Goal: Check status: Check status

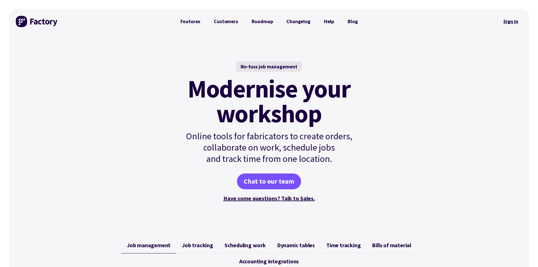
click at [512, 21] on link "Sign in" at bounding box center [510, 21] width 23 height 13
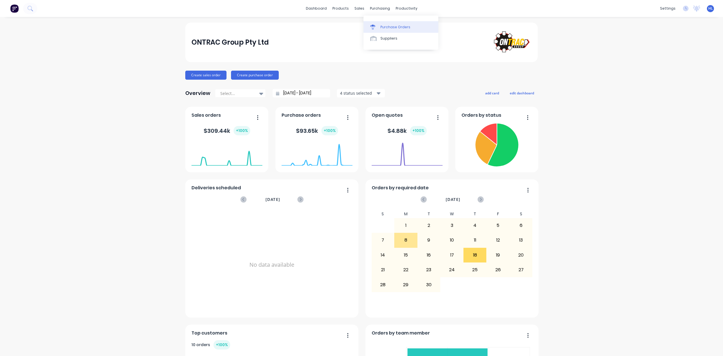
click at [388, 29] on div "Purchase Orders" at bounding box center [395, 27] width 30 height 5
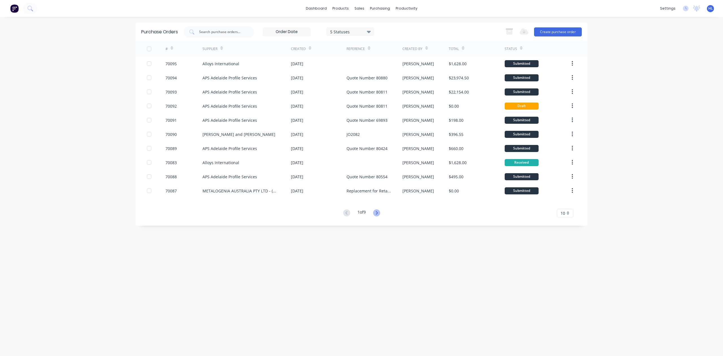
click at [380, 211] on icon at bounding box center [376, 212] width 7 height 7
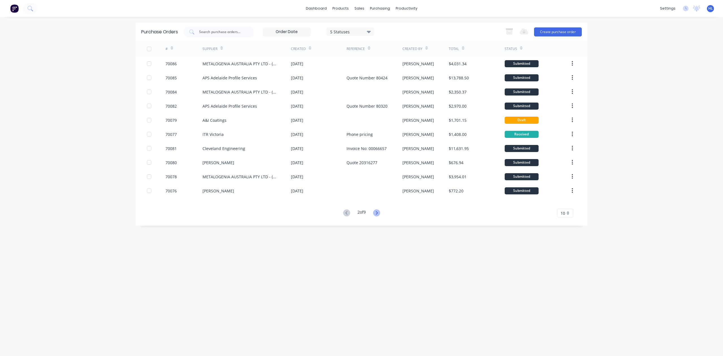
click at [380, 215] on icon at bounding box center [376, 212] width 7 height 7
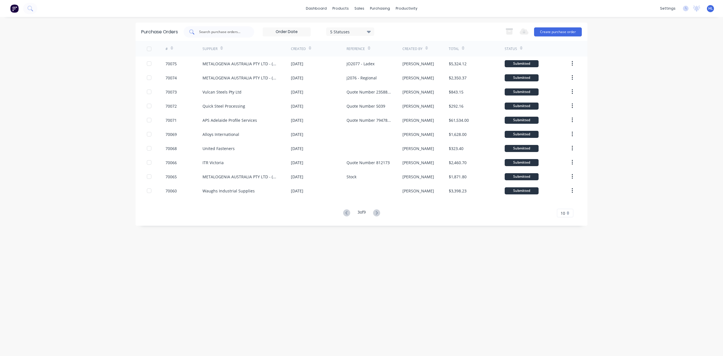
click at [228, 32] on input "text" at bounding box center [222, 32] width 47 height 6
type input "Cleveland"
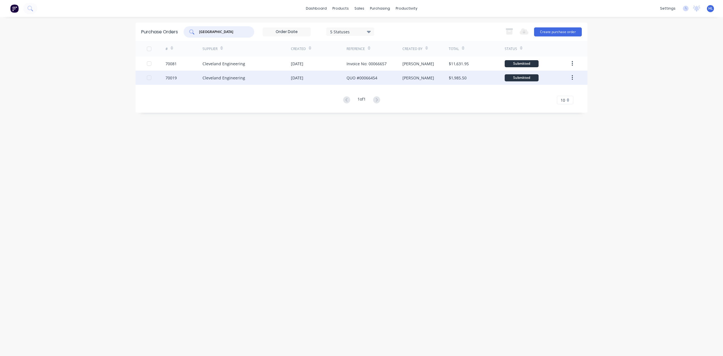
click at [171, 76] on div "70019" at bounding box center [171, 78] width 11 height 6
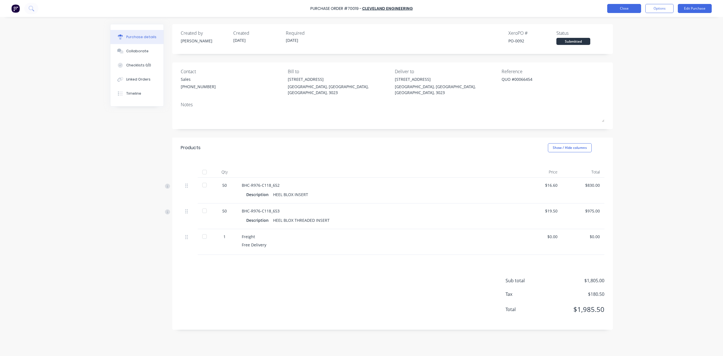
click at [627, 7] on button "Close" at bounding box center [624, 8] width 34 height 9
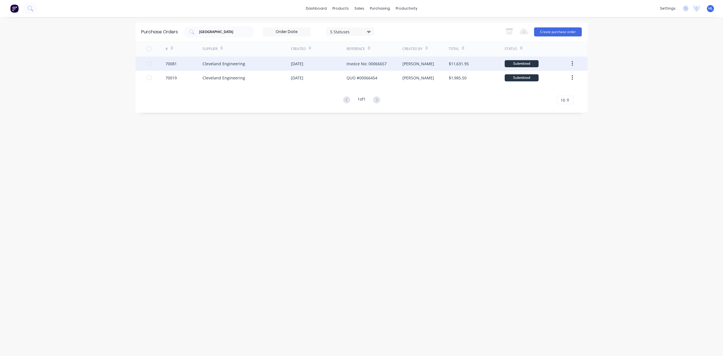
click at [182, 64] on div "70081" at bounding box center [184, 63] width 37 height 14
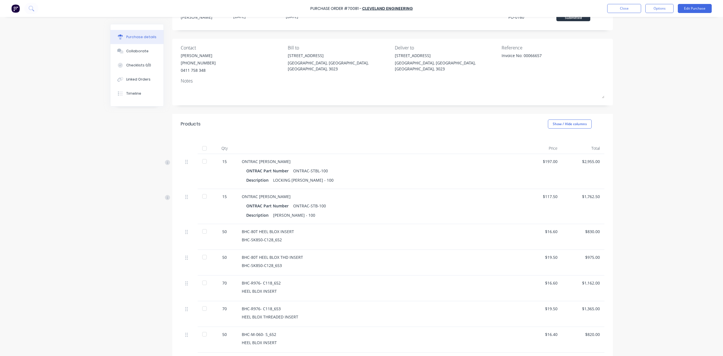
scroll to position [113, 0]
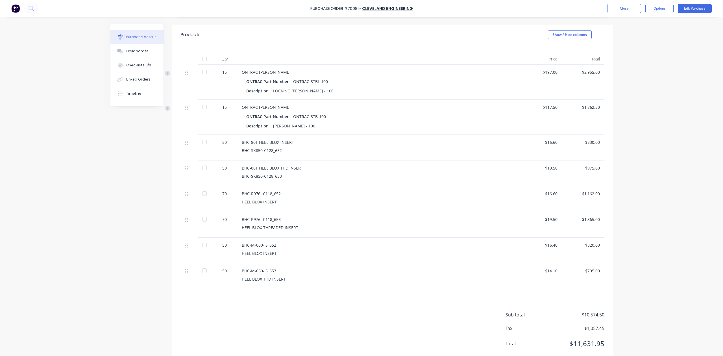
click at [202, 106] on div at bounding box center [204, 106] width 11 height 11
click at [202, 69] on div at bounding box center [204, 71] width 11 height 11
type textarea "x"
click at [628, 8] on button "Close" at bounding box center [624, 8] width 34 height 9
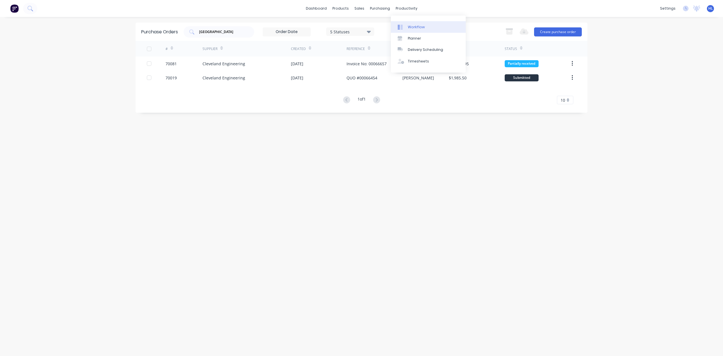
click at [414, 25] on div "Workflow" at bounding box center [416, 27] width 17 height 5
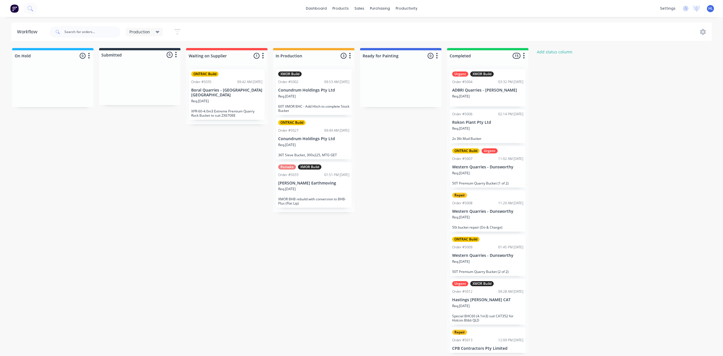
click at [230, 114] on div "ONTRAC Build Order #5035 09:42 AM 18/09/25 Boral Quarries - Dunnstown Vic Req. …" at bounding box center [227, 94] width 76 height 51
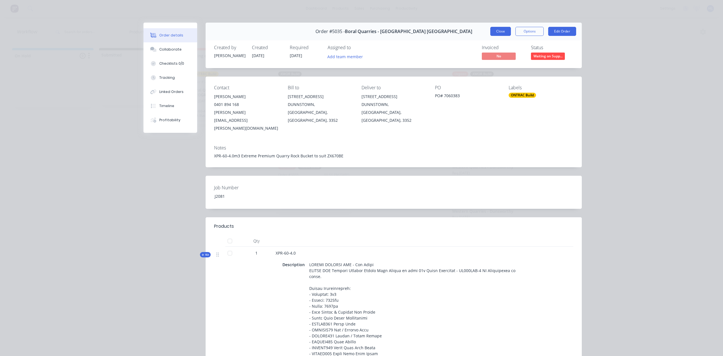
click at [499, 31] on button "Close" at bounding box center [500, 31] width 21 height 9
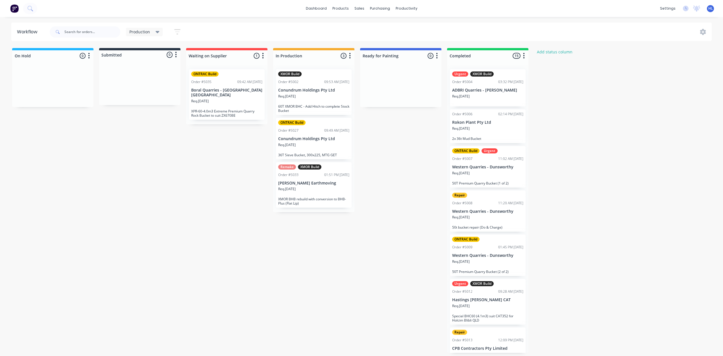
click at [412, 164] on div "On Hold 0 Status colour #1FB6FF hex #1FB6FF Save Cancel Notifications Email SMS…" at bounding box center [344, 200] width 696 height 305
click at [397, 156] on div "On Hold 0 Status colour #1FB6FF hex #1FB6FF Save Cancel Notifications Email SMS…" at bounding box center [344, 200] width 696 height 305
click at [614, 122] on div "On Hold 0 Status colour #1FB6FF hex #1FB6FF Save Cancel Notifications Email SMS…" at bounding box center [344, 200] width 696 height 305
click at [523, 56] on icon "button" at bounding box center [524, 55] width 2 height 7
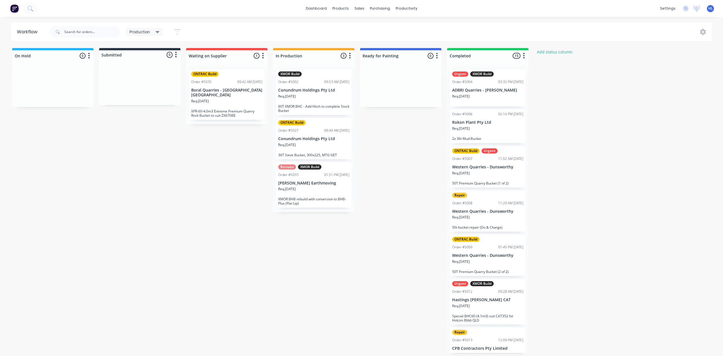
click at [582, 79] on div "On Hold 0 Status colour #1FB6FF hex #1FB6FF Save Cancel Notifications Email SMS…" at bounding box center [344, 200] width 696 height 305
click at [392, 137] on div "On Hold 0 Status colour #1FB6FF hex #1FB6FF Save Cancel Notifications Email SMS…" at bounding box center [344, 200] width 696 height 305
